Goal: Information Seeking & Learning: Learn about a topic

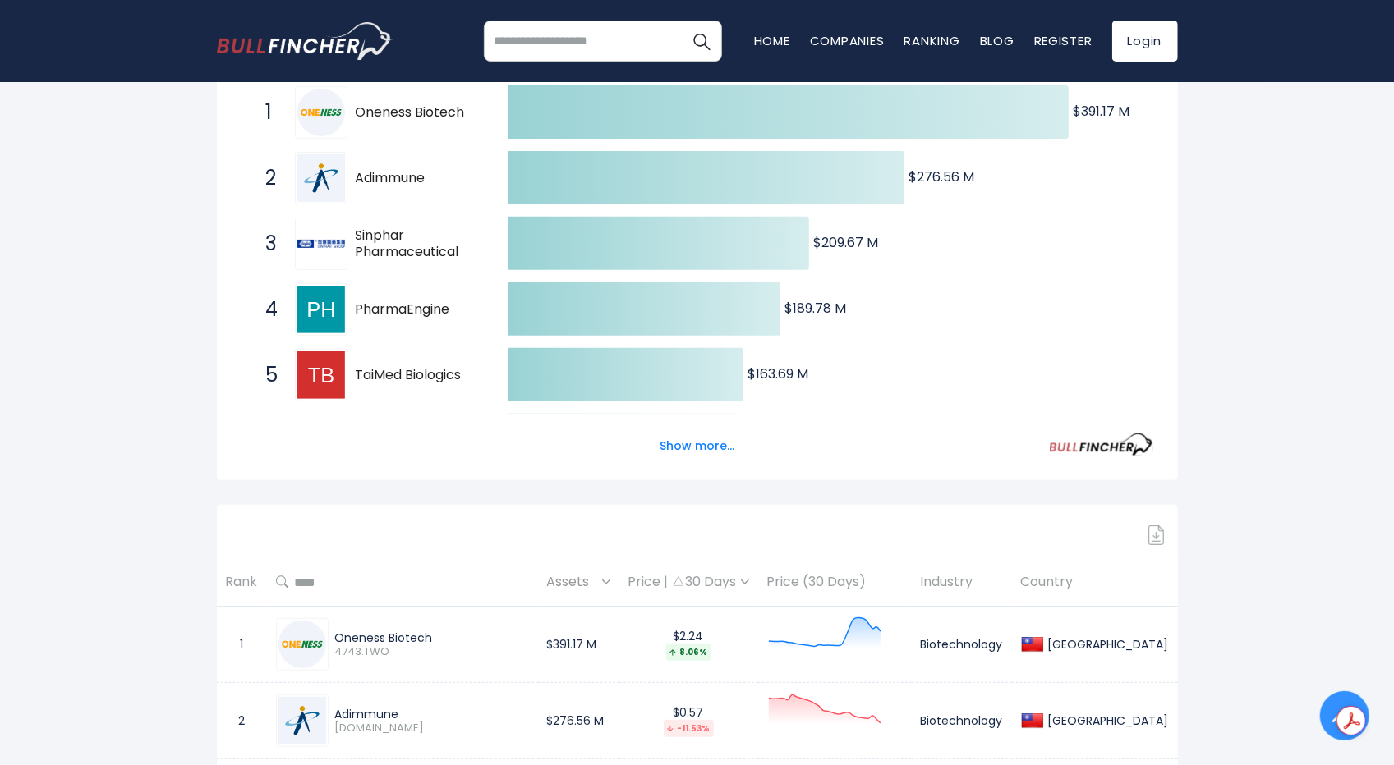
scroll to position [149, 0]
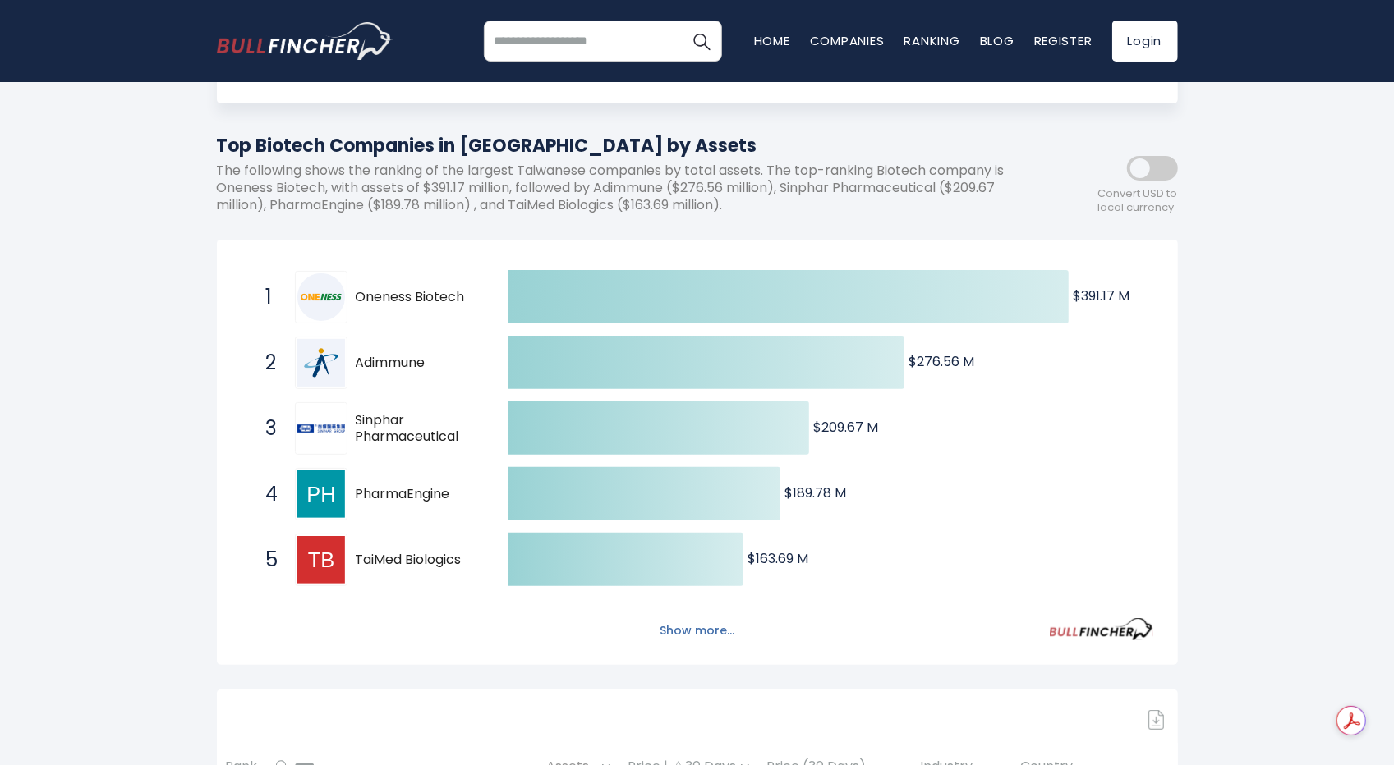
click at [701, 635] on button "Show more..." at bounding box center [697, 631] width 94 height 27
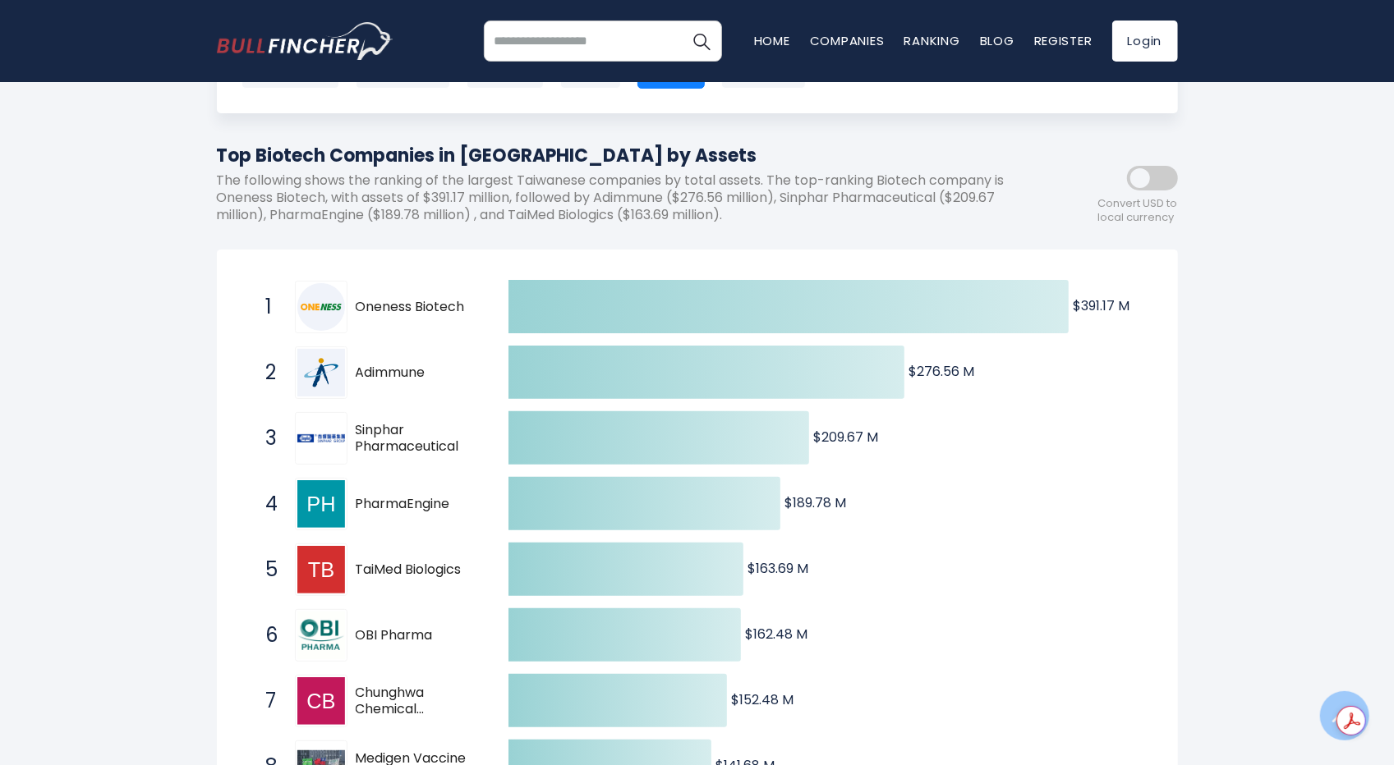
scroll to position [0, 0]
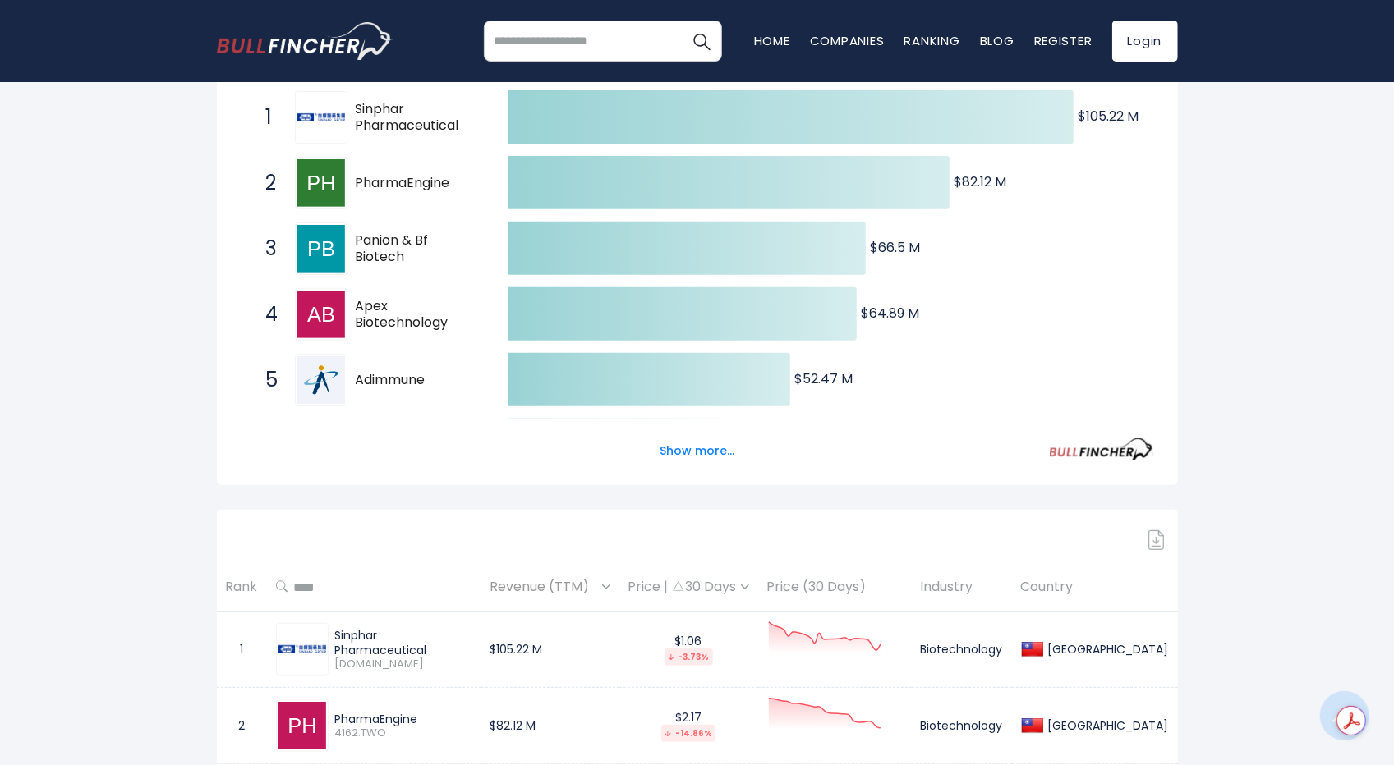
scroll to position [411, 0]
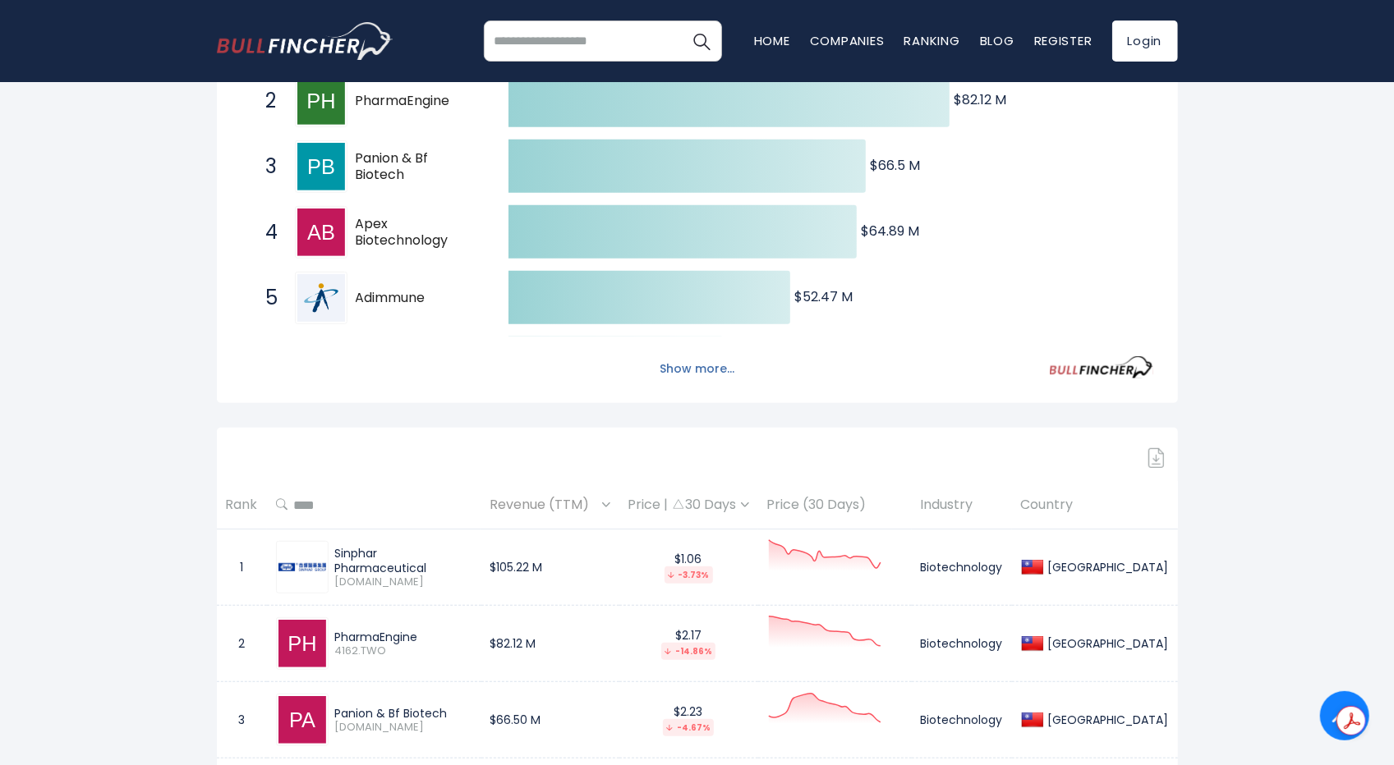
click at [714, 372] on button "Show more..." at bounding box center [697, 369] width 94 height 27
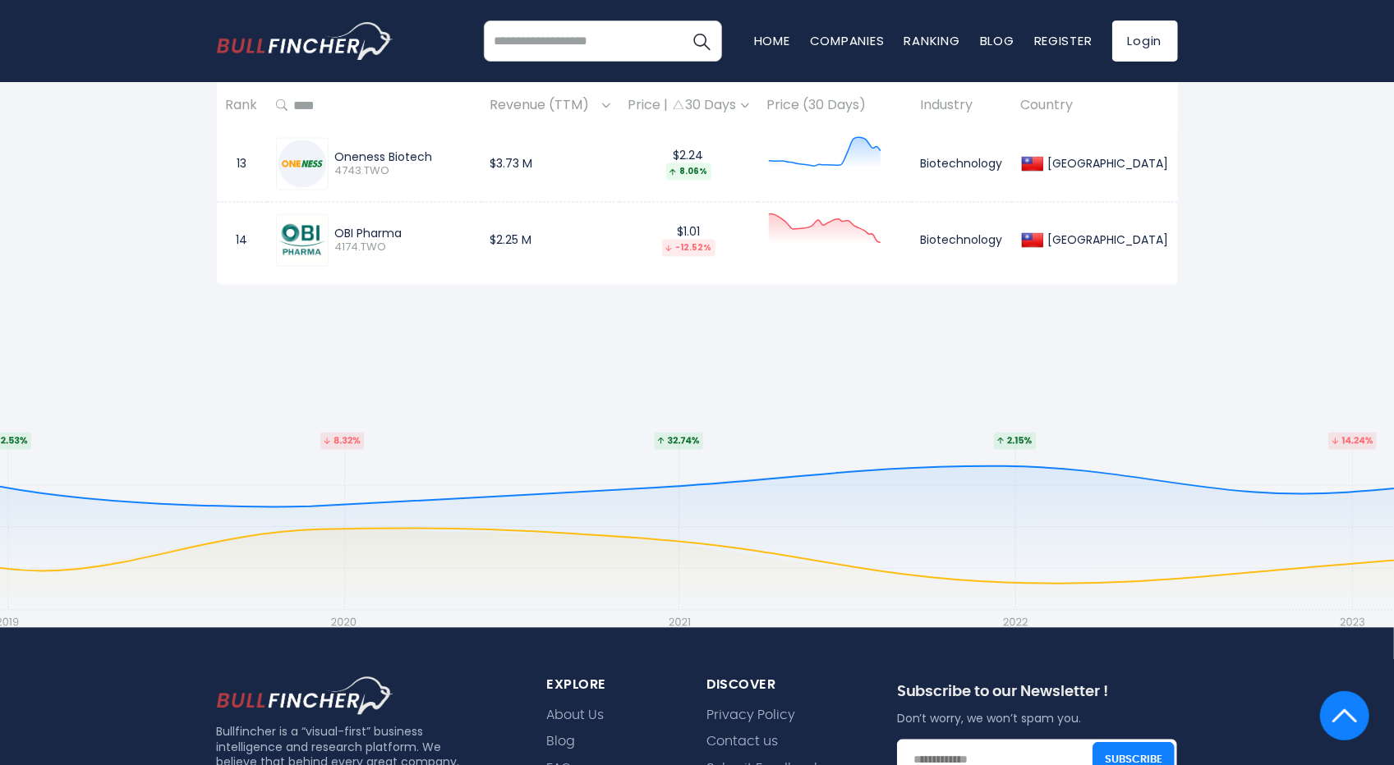
scroll to position [1725, 0]
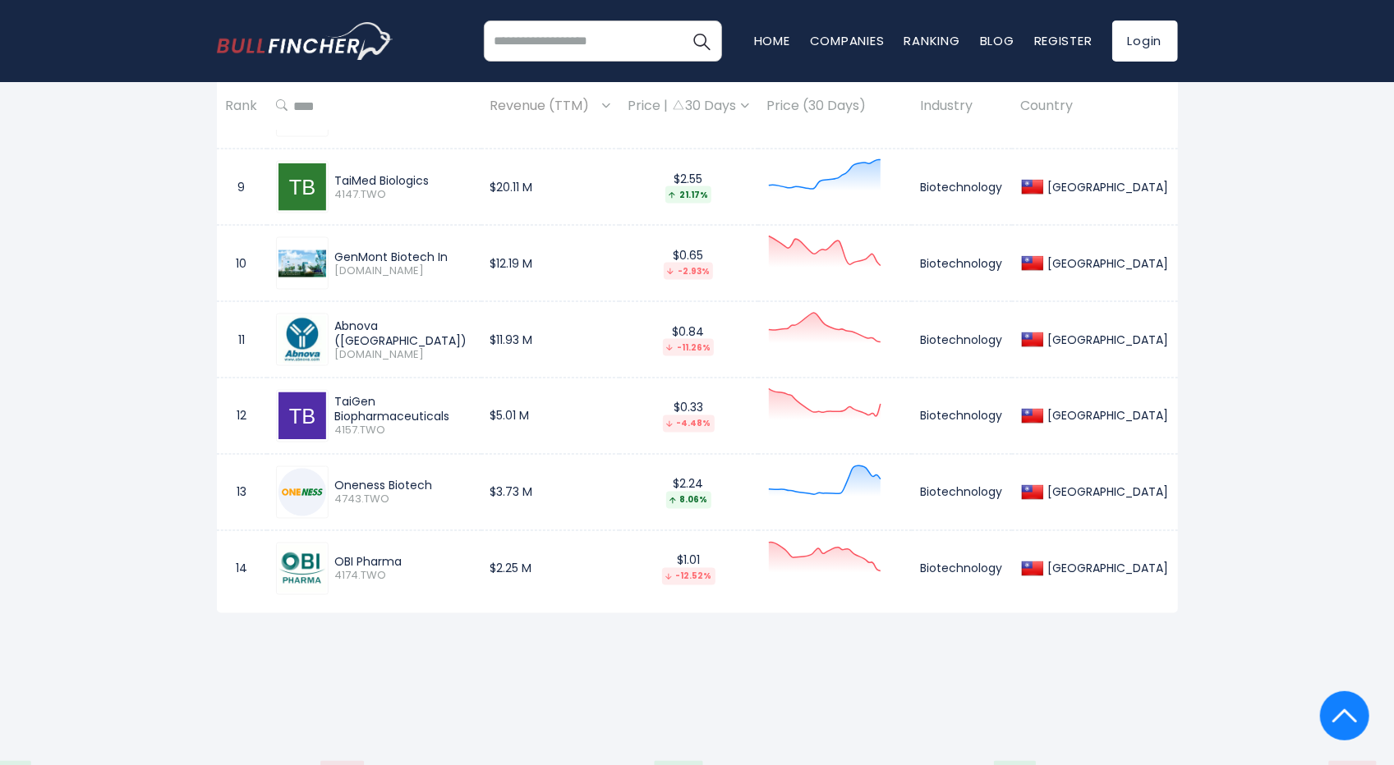
click at [613, 42] on input "search" at bounding box center [603, 41] width 238 height 41
type input "***"
click at [696, 37] on img "Search" at bounding box center [701, 40] width 21 height 21
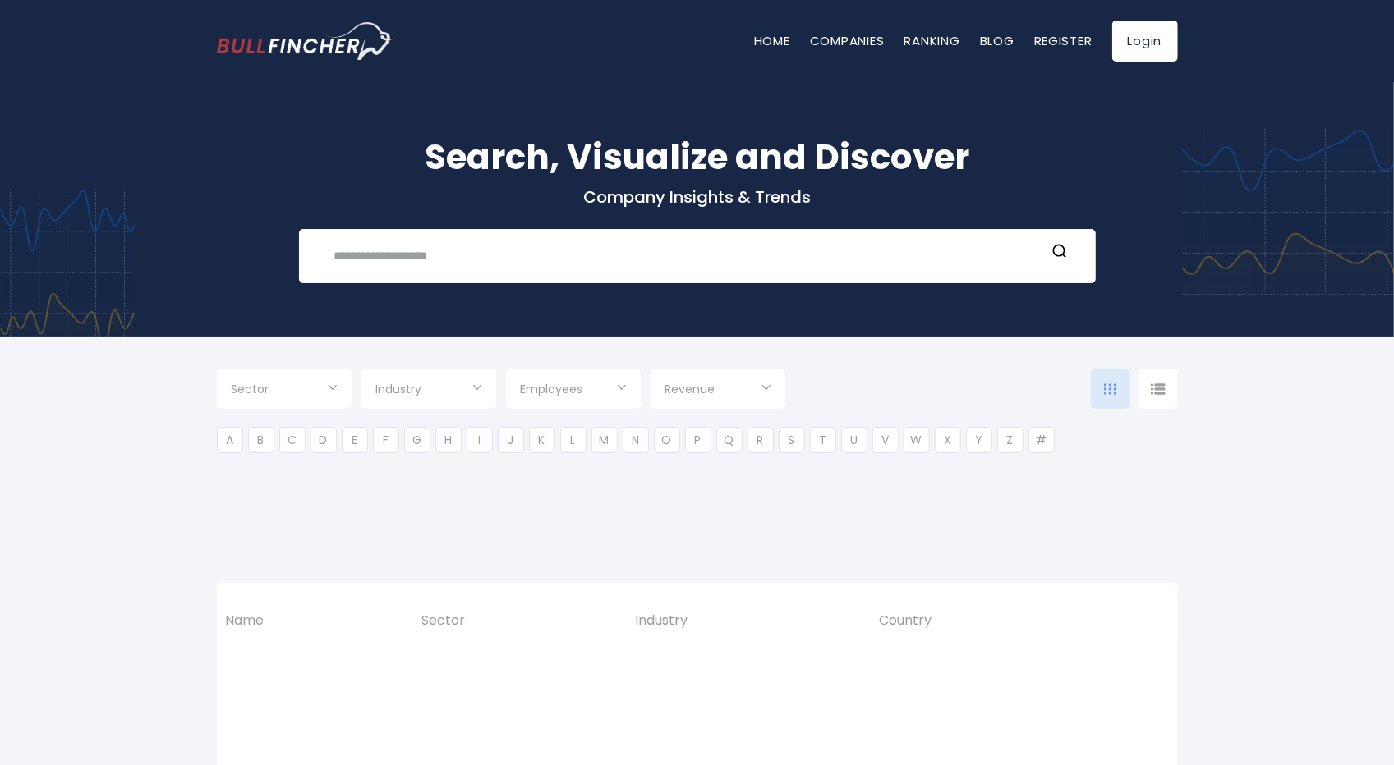
type input "***"
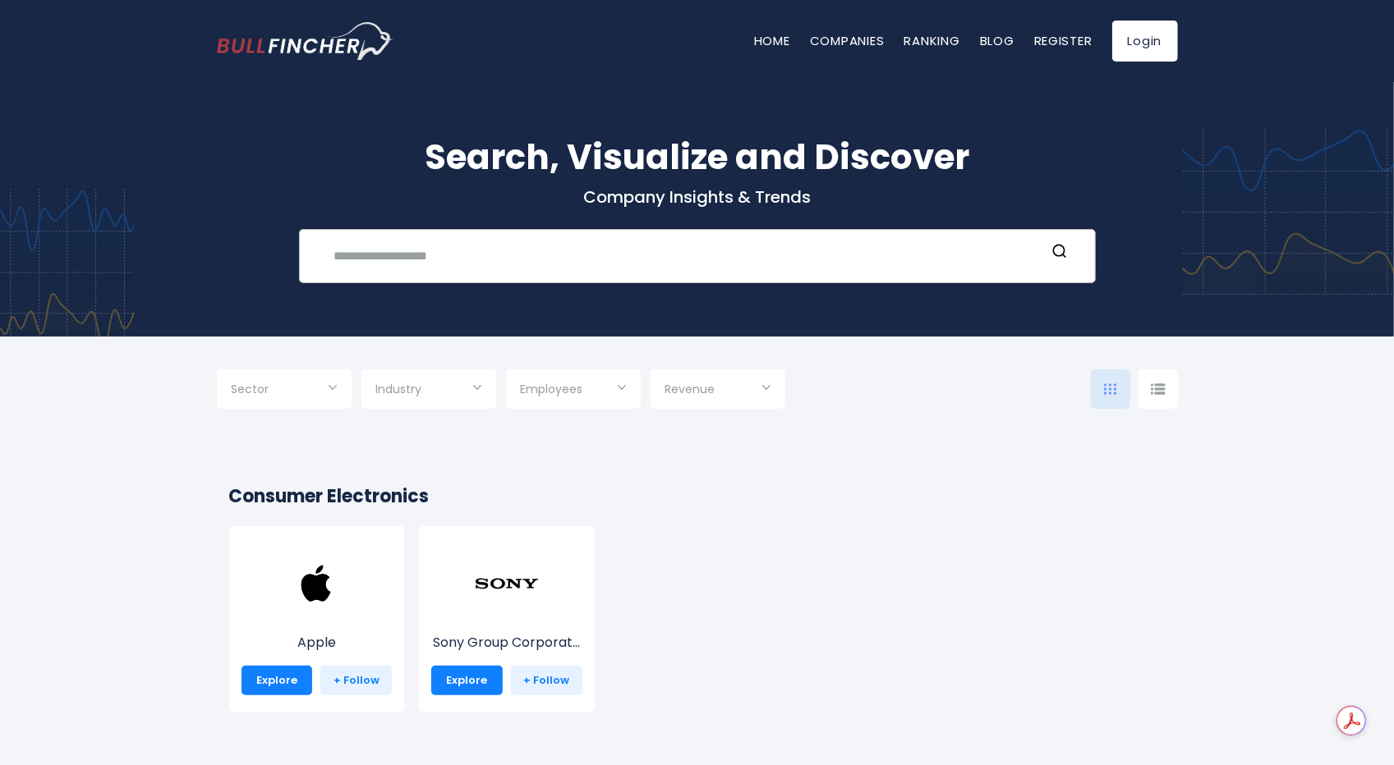
click at [563, 259] on input "text" at bounding box center [684, 256] width 721 height 30
